Goal: Entertainment & Leisure: Consume media (video, audio)

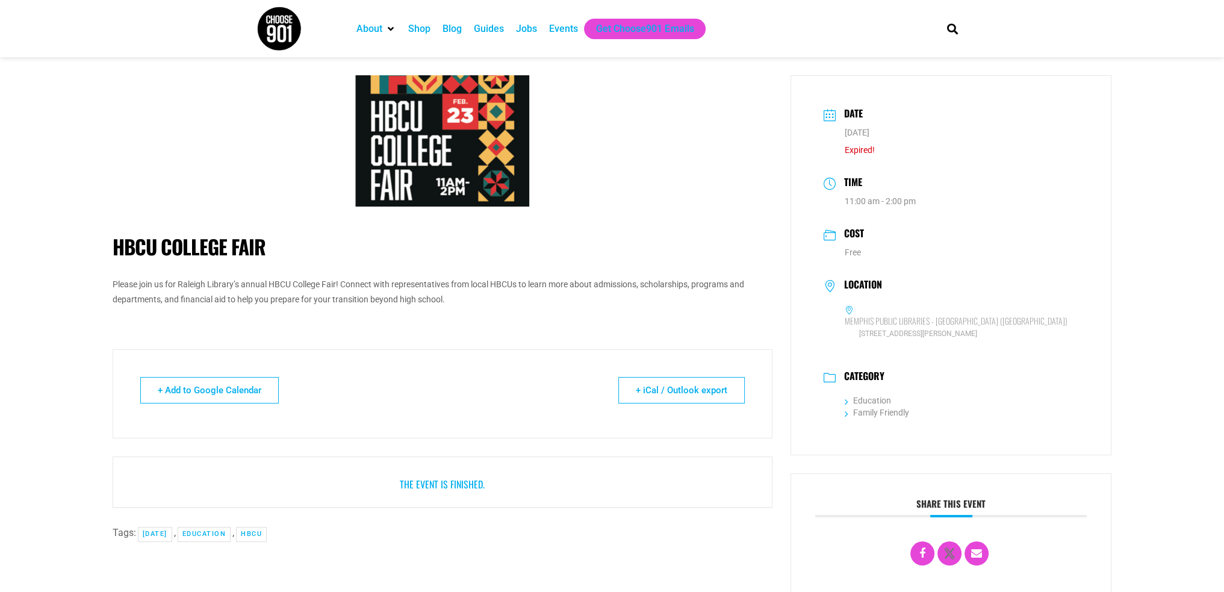
click at [288, 35] on img at bounding box center [279, 28] width 45 height 45
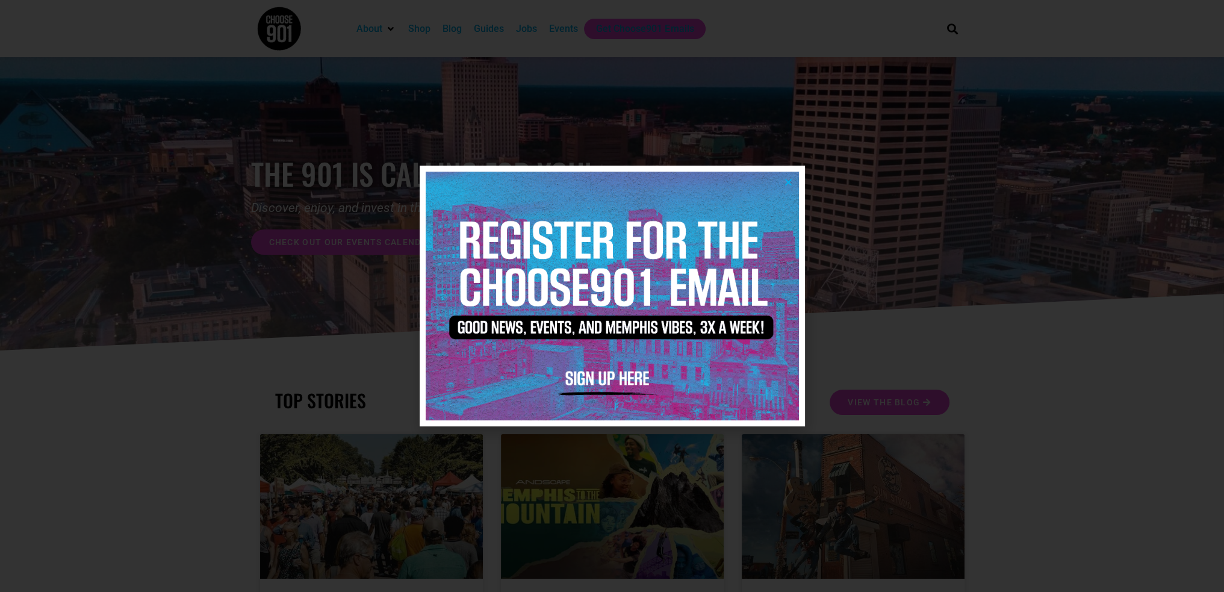
click at [786, 178] on icon "Close" at bounding box center [788, 182] width 9 height 9
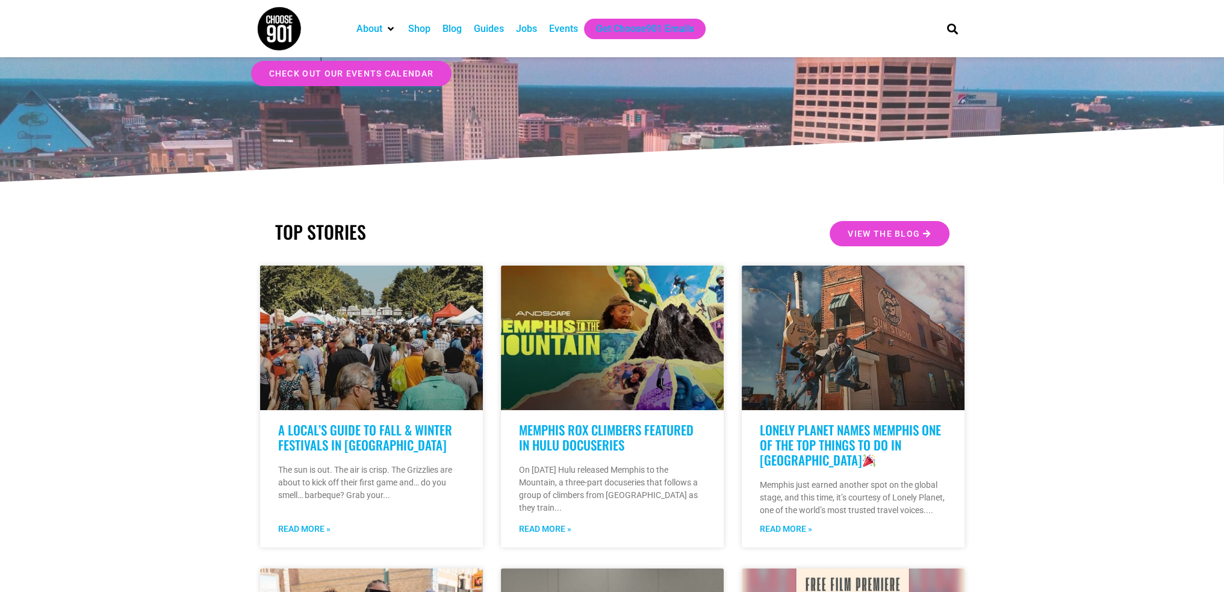
scroll to position [301, 0]
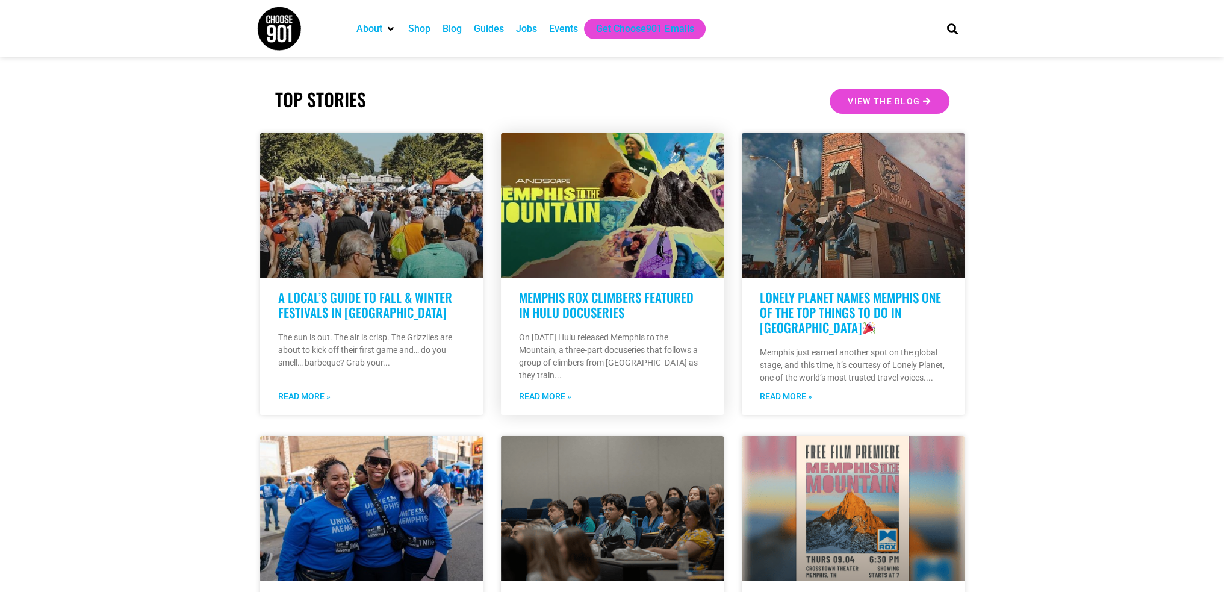
click at [621, 364] on p "On [DATE] Hulu released Memphis to the Mountain, a three-part docuseries that f…" at bounding box center [612, 356] width 187 height 51
click at [561, 400] on link "Read More »" at bounding box center [545, 396] width 52 height 13
click at [543, 296] on link "Memphis Rox Climbers Featured in Hulu Docuseries" at bounding box center [606, 305] width 175 height 34
click at [607, 316] on link "Memphis Rox Climbers Featured in Hulu Docuseries" at bounding box center [606, 305] width 175 height 34
click at [611, 308] on link "Memphis Rox Climbers Featured in Hulu Docuseries" at bounding box center [606, 305] width 175 height 34
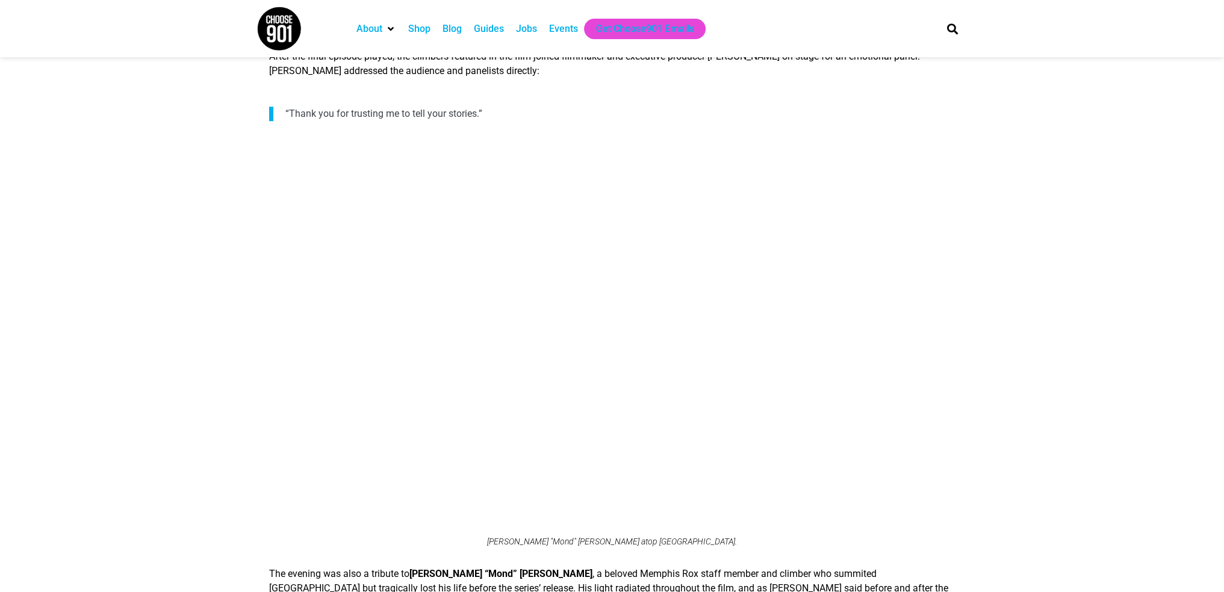
scroll to position [1337, 0]
